Goal: Task Accomplishment & Management: Use online tool/utility

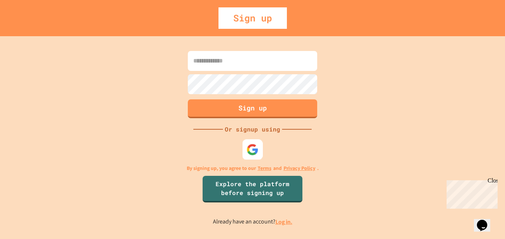
click at [252, 148] on img at bounding box center [253, 149] width 12 height 12
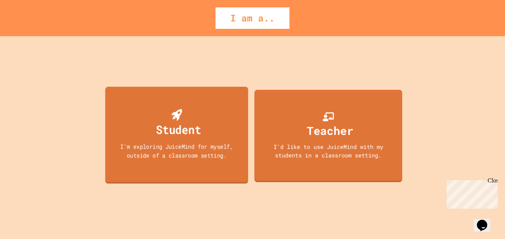
click at [144, 109] on div "Student I'm exploring JuiceMind for myself, outside of a classroom setting." at bounding box center [176, 135] width 143 height 97
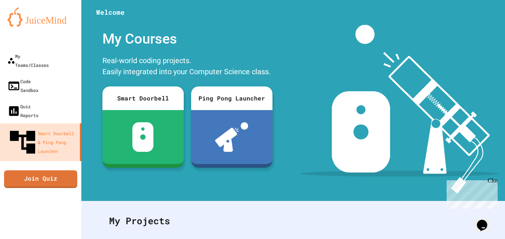
click at [132, 70] on div "Real-world coding projects. Easily integrated into your Computer Science class." at bounding box center [187, 67] width 177 height 28
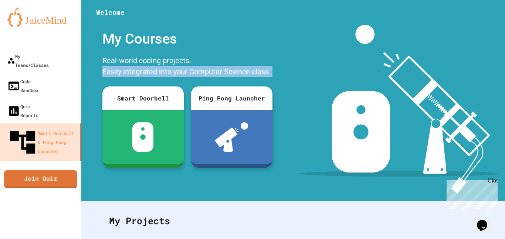
click at [132, 70] on div "Real-world coding projects. Easily integrated into your Computer Science class." at bounding box center [187, 67] width 177 height 28
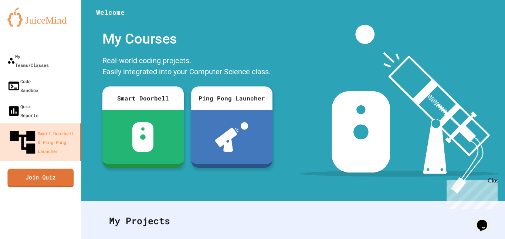
click at [66, 169] on link "Join Quiz" at bounding box center [40, 178] width 66 height 18
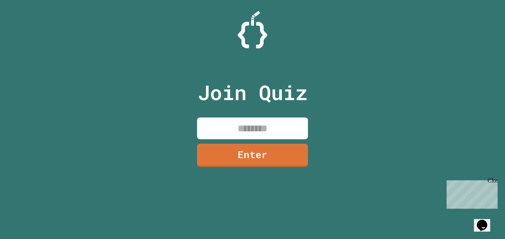
click at [241, 121] on input at bounding box center [252, 129] width 111 height 22
click at [255, 119] on input at bounding box center [252, 129] width 111 height 22
type input "********"
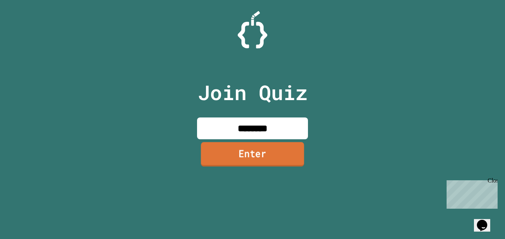
click at [253, 148] on link "Enter" at bounding box center [252, 154] width 103 height 24
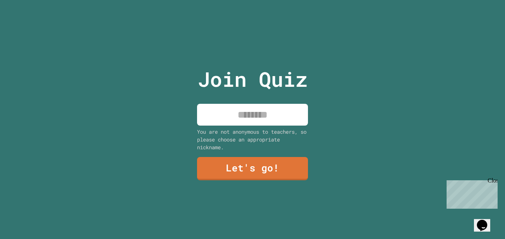
click at [240, 122] on input at bounding box center [252, 115] width 111 height 22
type input "*****"
click at [248, 161] on link "Let's go!" at bounding box center [252, 168] width 109 height 24
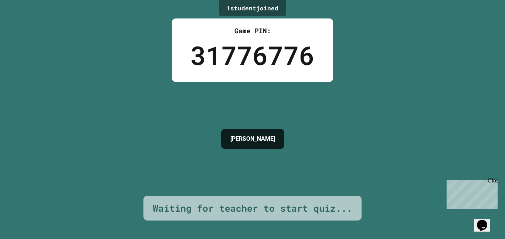
click at [282, 43] on div "31776776" at bounding box center [252, 55] width 124 height 39
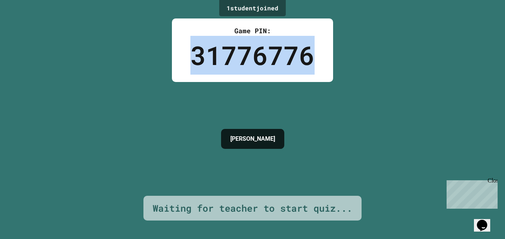
click at [282, 43] on div "31776776" at bounding box center [252, 55] width 124 height 39
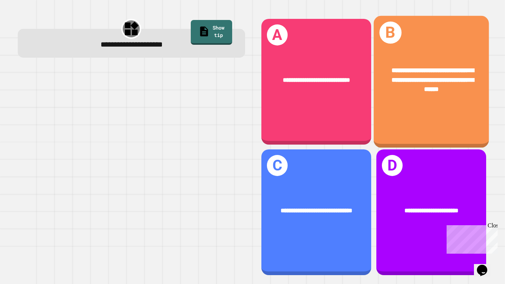
click at [446, 72] on span "**********" at bounding box center [432, 80] width 82 height 26
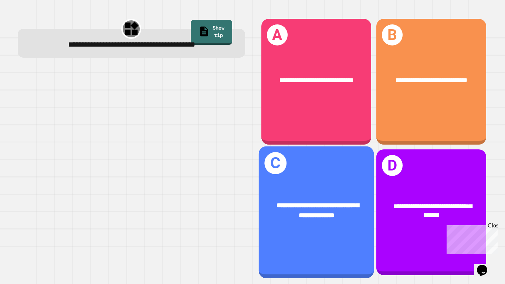
click at [349, 211] on span "**********" at bounding box center [318, 210] width 82 height 16
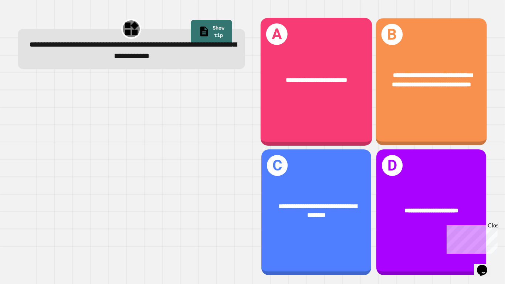
click at [435, 98] on div "**********" at bounding box center [431, 79] width 111 height 43
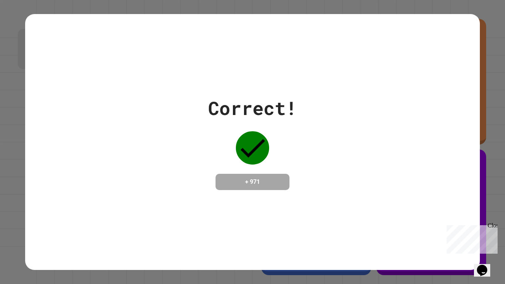
click at [495, 227] on div "Close" at bounding box center [492, 226] width 9 height 9
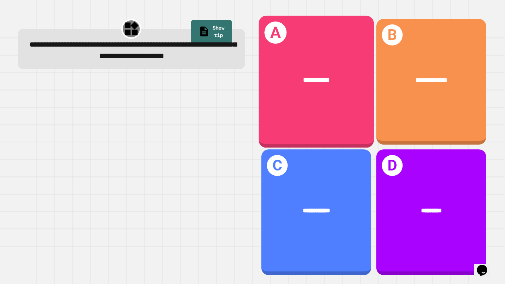
click at [324, 71] on div "**********" at bounding box center [315, 79] width 115 height 35
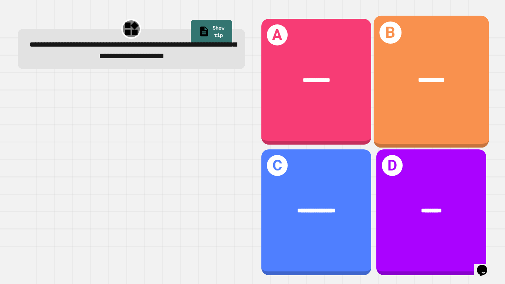
click at [465, 97] on div "**********" at bounding box center [430, 79] width 115 height 35
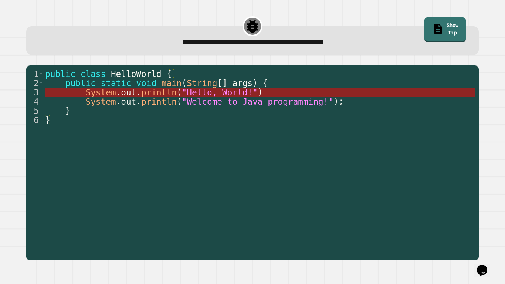
click at [166, 91] on span "println" at bounding box center [158, 93] width 35 height 10
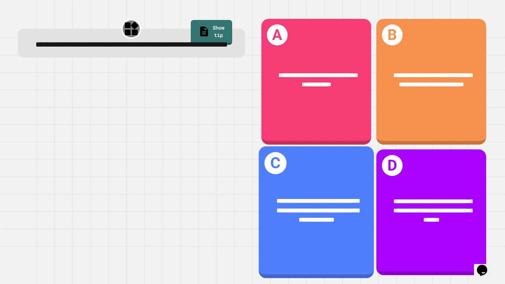
click at [323, 223] on div "**********" at bounding box center [316, 210] width 89 height 29
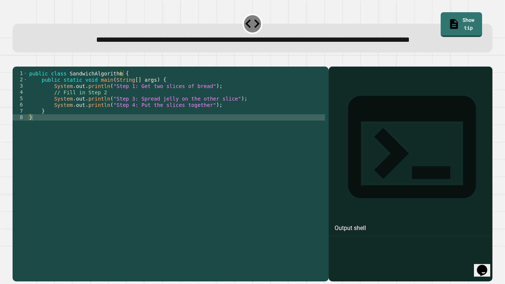
click at [146, 144] on div "public class SandwichAlgorithm { public static void main ( String [ ] args ) { …" at bounding box center [176, 164] width 297 height 189
click at [164, 113] on div "public class SandwichAlgorithm { public static void main ( String [ ] args ) { …" at bounding box center [176, 164] width 297 height 189
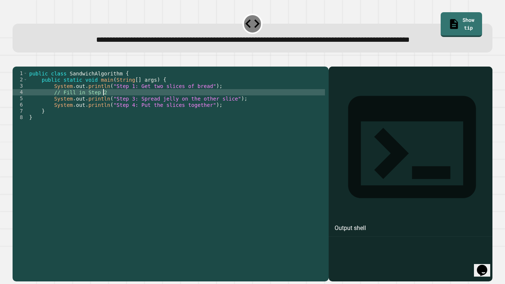
click at [128, 114] on div "public class SandwichAlgorithm { public static void main ( String [ ] args ) { …" at bounding box center [176, 164] width 297 height 189
click at [121, 115] on div "public class SandwichAlgorithm { public static void main ( String [ ] args ) { …" at bounding box center [176, 158] width 297 height 176
type textarea "**********"
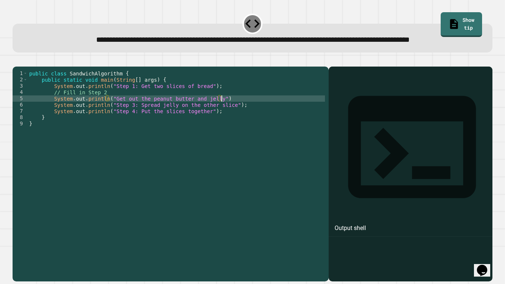
scroll to position [0, 24]
click at [177, 150] on div "public class SandwichAlgorithm { public static void main ( String [ ] args ) { …" at bounding box center [176, 164] width 297 height 189
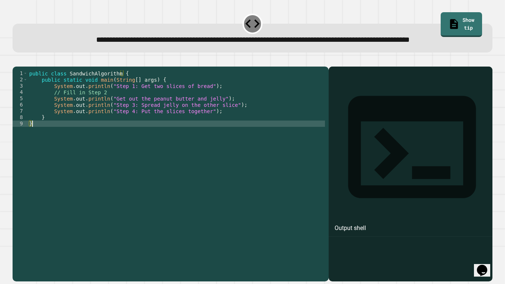
scroll to position [0, 0]
click at [374, 135] on div at bounding box center [410, 184] width 156 height 193
click at [360, 92] on div "Output shell" at bounding box center [411, 152] width 164 height 170
click at [357, 224] on div "Output shell" at bounding box center [350, 228] width 31 height 9
click at [22, 68] on icon "button" at bounding box center [21, 64] width 4 height 5
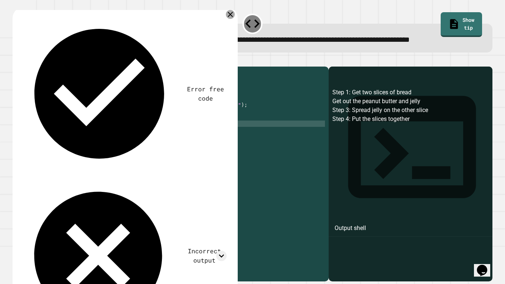
click at [233, 17] on icon at bounding box center [230, 14] width 5 height 5
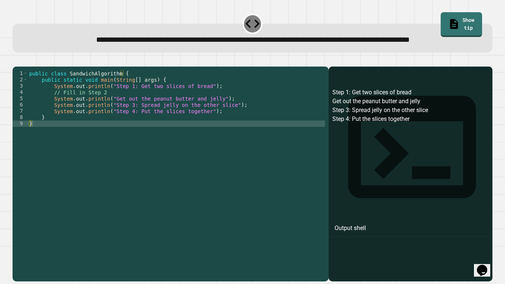
click at [211, 134] on div "public class SandwichAlgorithm { public static void main ( String [ ] args ) { …" at bounding box center [176, 164] width 297 height 189
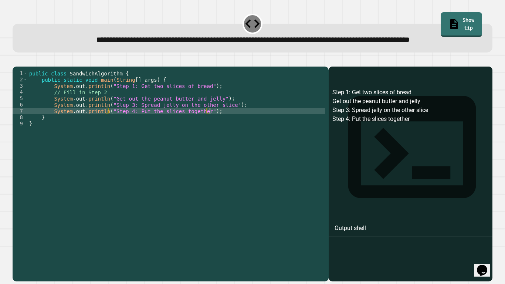
click at [216, 135] on div "public class SandwichAlgorithm { public static void main ( String [ ] args ) { …" at bounding box center [176, 164] width 297 height 189
click at [16, 61] on icon "button" at bounding box center [16, 61] width 0 height 0
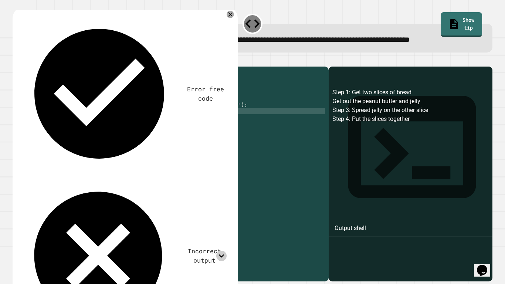
click at [223, 239] on icon at bounding box center [221, 256] width 10 height 10
click at [233, 19] on icon at bounding box center [230, 14] width 9 height 9
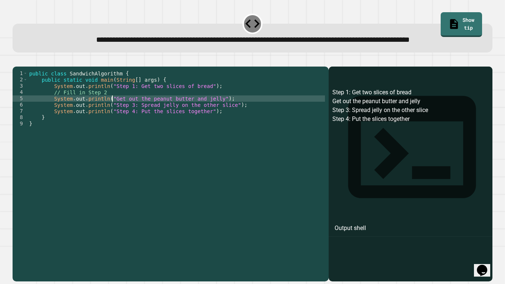
click at [111, 122] on div "public class SandwichAlgorithm { public static void main ( String [ ] args ) { …" at bounding box center [176, 164] width 297 height 189
click at [16, 61] on icon "button" at bounding box center [16, 61] width 0 height 0
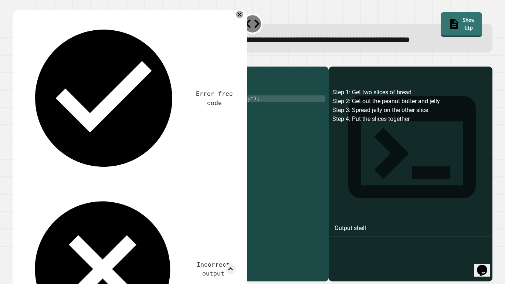
drag, startPoint x: 51, startPoint y: 92, endPoint x: 117, endPoint y: 95, distance: 65.5
click at [238, 17] on icon at bounding box center [239, 14] width 5 height 5
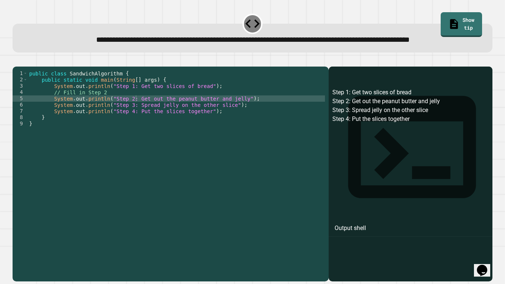
click at [139, 123] on div "public class SandwichAlgorithm { public static void main ( String [ ] args ) { …" at bounding box center [176, 164] width 297 height 189
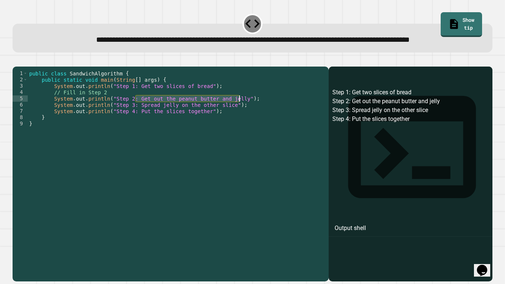
drag, startPoint x: 139, startPoint y: 123, endPoint x: 233, endPoint y: 123, distance: 93.5
click at [233, 123] on div "public class SandwichAlgorithm { public static void main ( String [ ] args ) { …" at bounding box center [176, 164] width 297 height 189
paste textarea "Cursor at row 5"
type textarea "**********"
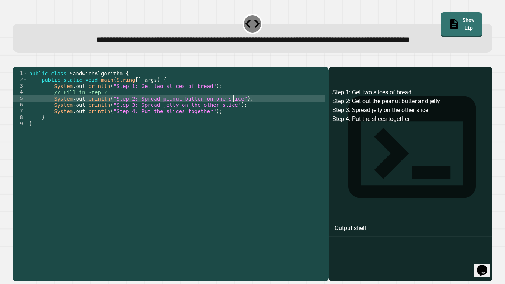
click at [16, 61] on icon "button" at bounding box center [16, 61] width 0 height 0
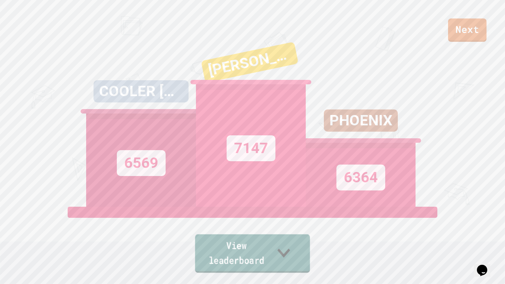
click at [217, 239] on link "View leaderboard" at bounding box center [252, 253] width 115 height 38
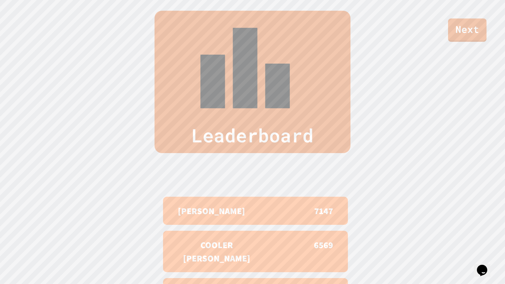
scroll to position [305, 0]
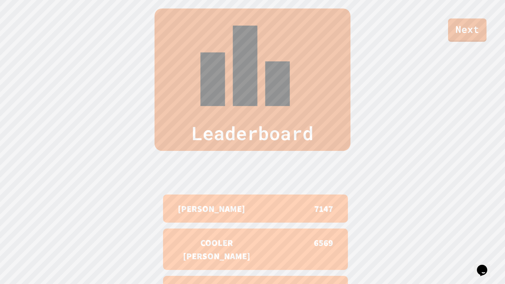
click at [471, 16] on div "Next" at bounding box center [252, 21] width 505 height 42
click at [467, 30] on link "Next" at bounding box center [467, 29] width 35 height 24
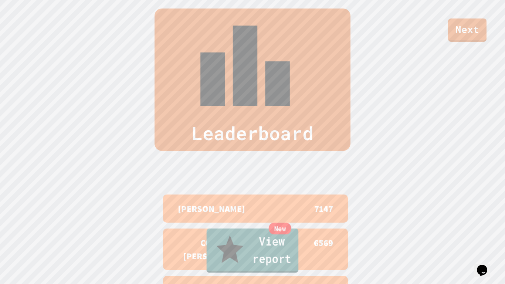
click at [245, 239] on link "New View report" at bounding box center [253, 250] width 92 height 44
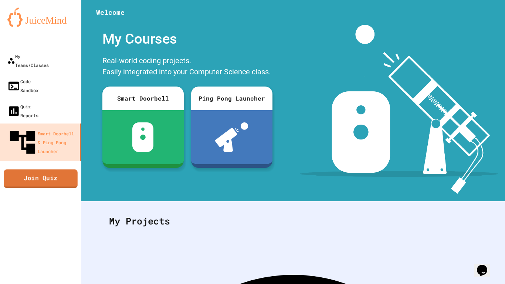
click at [56, 169] on link "Join Quiz" at bounding box center [41, 178] width 74 height 18
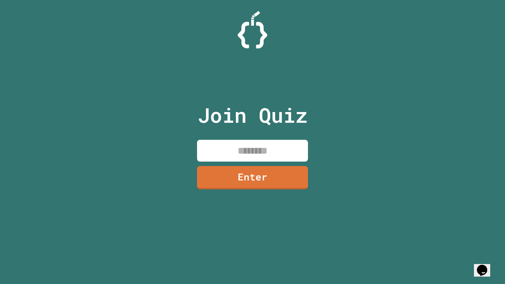
click at [228, 155] on input at bounding box center [252, 151] width 111 height 22
type input "*"
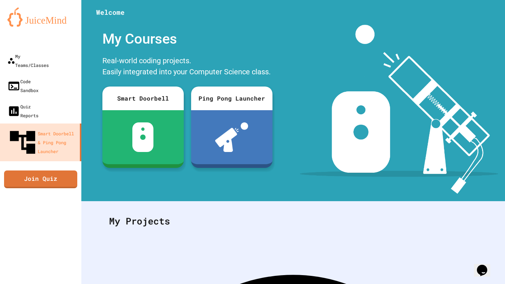
click at [99, 55] on div "Real-world coding projects. Easily integrated into your Computer Science class." at bounding box center [187, 67] width 177 height 28
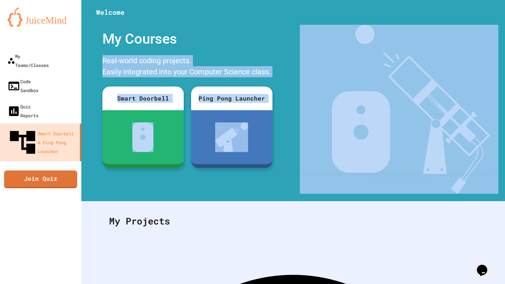
drag, startPoint x: 99, startPoint y: 55, endPoint x: 281, endPoint y: 77, distance: 183.6
click at [281, 77] on div "My Courses Real-world coding projects. Easily integrated into your Computer Sci…" at bounding box center [187, 109] width 212 height 169
click at [291, 104] on div "My Courses Real-world coding projects. Easily integrated into your Computer Sci…" at bounding box center [187, 109] width 212 height 169
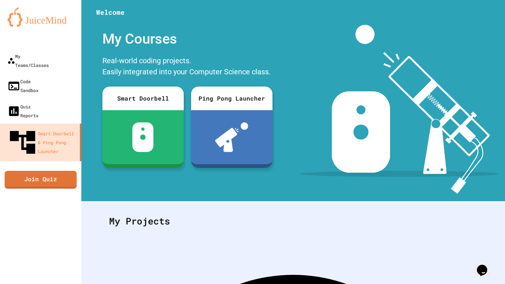
click at [13, 151] on div "My Teams/Classes Code Sandbox Quiz Reports Smart Doorbell & Ping Pong Launcher …" at bounding box center [40, 142] width 81 height 284
click at [32, 170] on link "Join Quiz" at bounding box center [40, 179] width 73 height 18
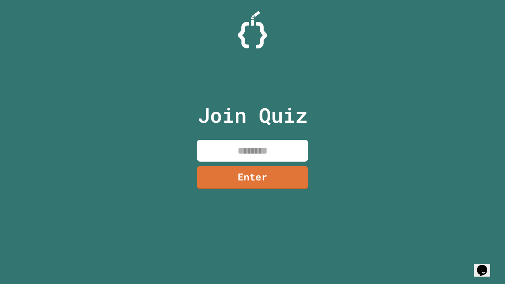
click at [216, 151] on input at bounding box center [252, 151] width 111 height 22
type input "********"
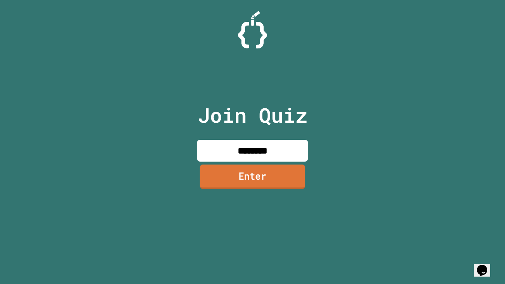
click at [244, 175] on link "Enter" at bounding box center [252, 177] width 105 height 24
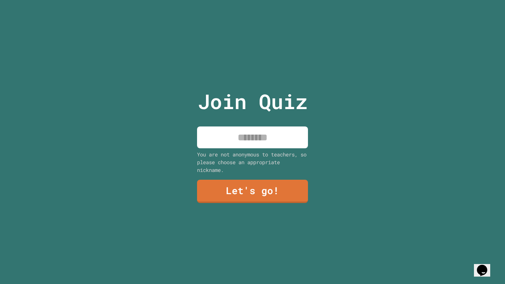
click at [244, 161] on div "You are not anonymous to teachers, so please choose an appropriate nickname." at bounding box center [252, 161] width 111 height 23
click at [243, 149] on div "Join Quiz You are not anonymous to teachers, so please choose an appropriate ni…" at bounding box center [252, 142] width 125 height 284
click at [242, 147] on input at bounding box center [252, 137] width 111 height 22
type input "*"
type input "*****"
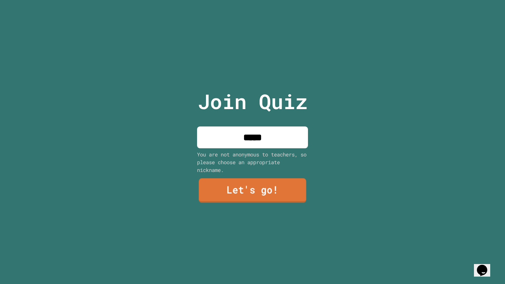
click at [259, 201] on link "Let's go!" at bounding box center [253, 190] width 108 height 24
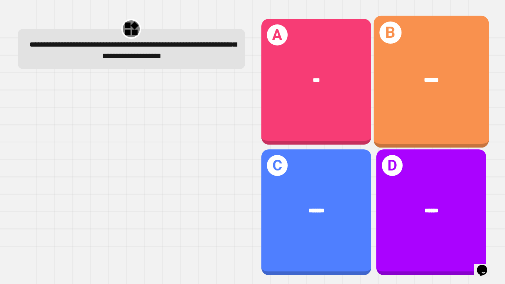
click at [430, 121] on div "B ******" at bounding box center [430, 82] width 115 height 132
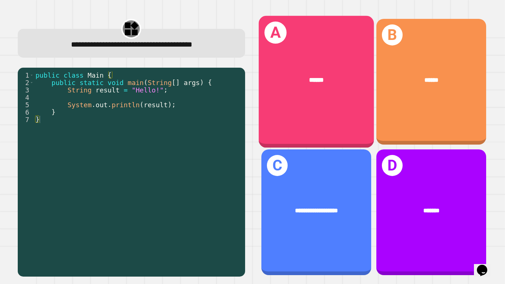
click at [288, 84] on div "******" at bounding box center [316, 80] width 89 height 10
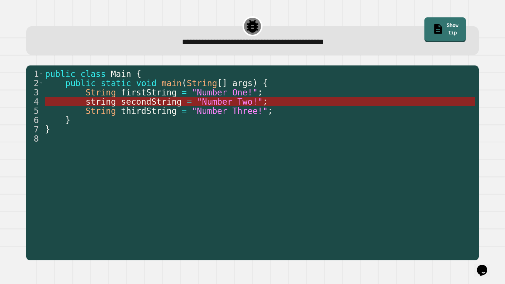
click at [216, 101] on span ""Number Two!"" at bounding box center [230, 102] width 66 height 10
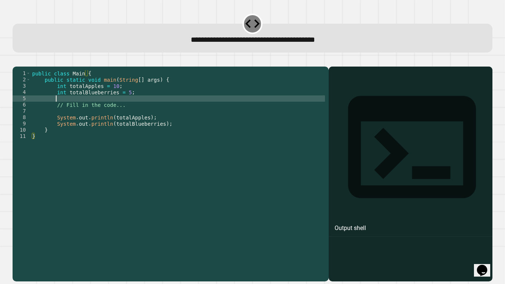
click at [110, 109] on div "public class Main { public static void main ( String [ ] args ) { int totalAppl…" at bounding box center [178, 170] width 294 height 201
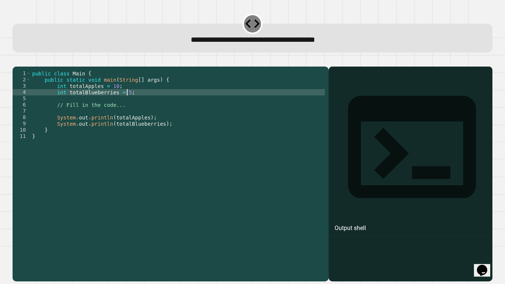
click at [127, 104] on div "public class Main { public static void main ( String [ ] args ) { int totalAppl…" at bounding box center [178, 170] width 294 height 201
type textarea "**********"
click at [34, 65] on div at bounding box center [253, 62] width 480 height 9
click at [16, 61] on icon "button" at bounding box center [16, 61] width 0 height 0
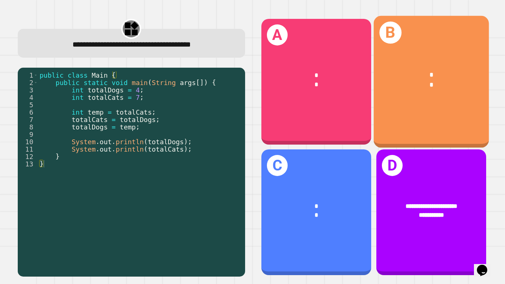
click at [444, 114] on div "B * *" at bounding box center [430, 82] width 115 height 132
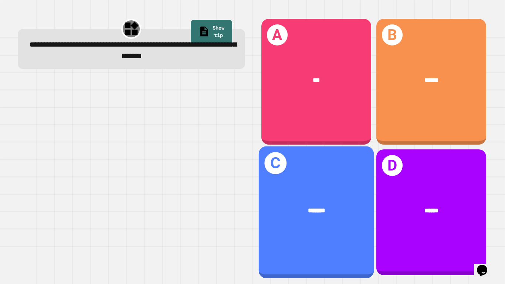
click at [340, 201] on div "*******" at bounding box center [315, 210] width 115 height 35
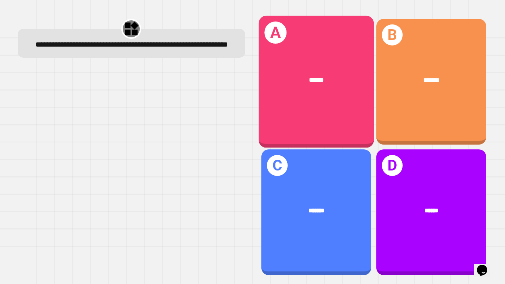
click at [296, 64] on div "******" at bounding box center [315, 79] width 115 height 35
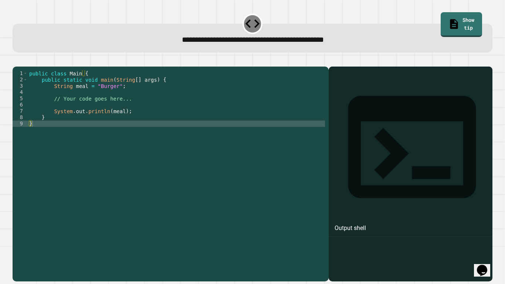
click at [116, 101] on div "public class Main { public static void main ( String [ ] args ) { String meal =…" at bounding box center [176, 170] width 297 height 201
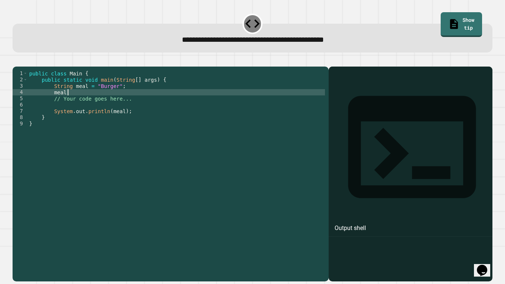
scroll to position [0, 4]
click at [115, 97] on div "public class Main { public static void main ( String [ ] args ) { String meal =…" at bounding box center [176, 170] width 297 height 201
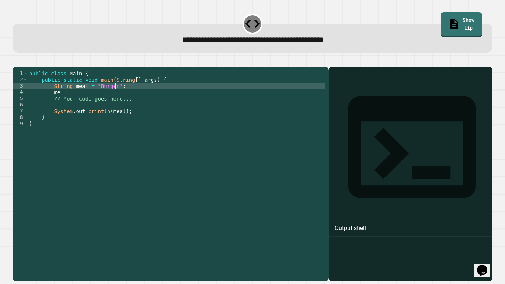
scroll to position [0, 3]
click at [106, 104] on div "public class Main { public static void main ( String [ ] args ) { String meal =…" at bounding box center [176, 170] width 297 height 201
type textarea "*"
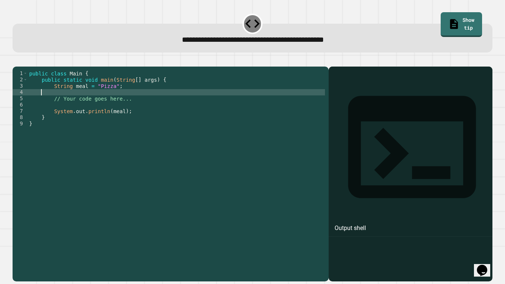
scroll to position [0, 1]
click at [24, 67] on div at bounding box center [253, 62] width 480 height 9
click at [16, 61] on button "button" at bounding box center [16, 61] width 0 height 0
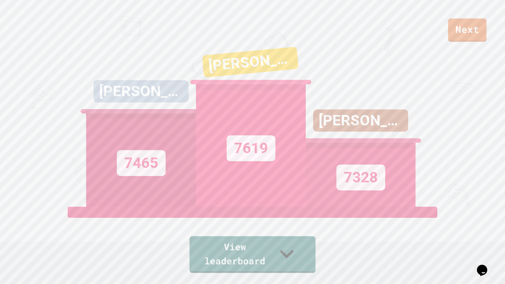
click at [223, 239] on link "View leaderboard" at bounding box center [253, 254] width 126 height 37
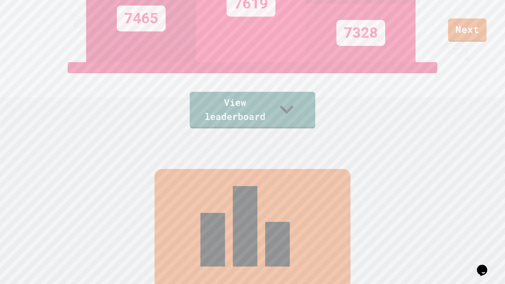
scroll to position [284, 0]
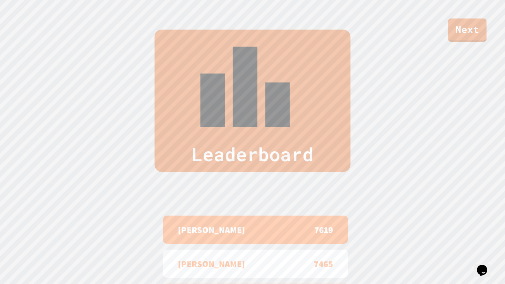
click at [462, 43] on div "Leaderboard" at bounding box center [252, 101] width 505 height 142
click at [461, 39] on link "Next" at bounding box center [467, 29] width 38 height 23
